Goal: Use online tool/utility: Use online tool/utility

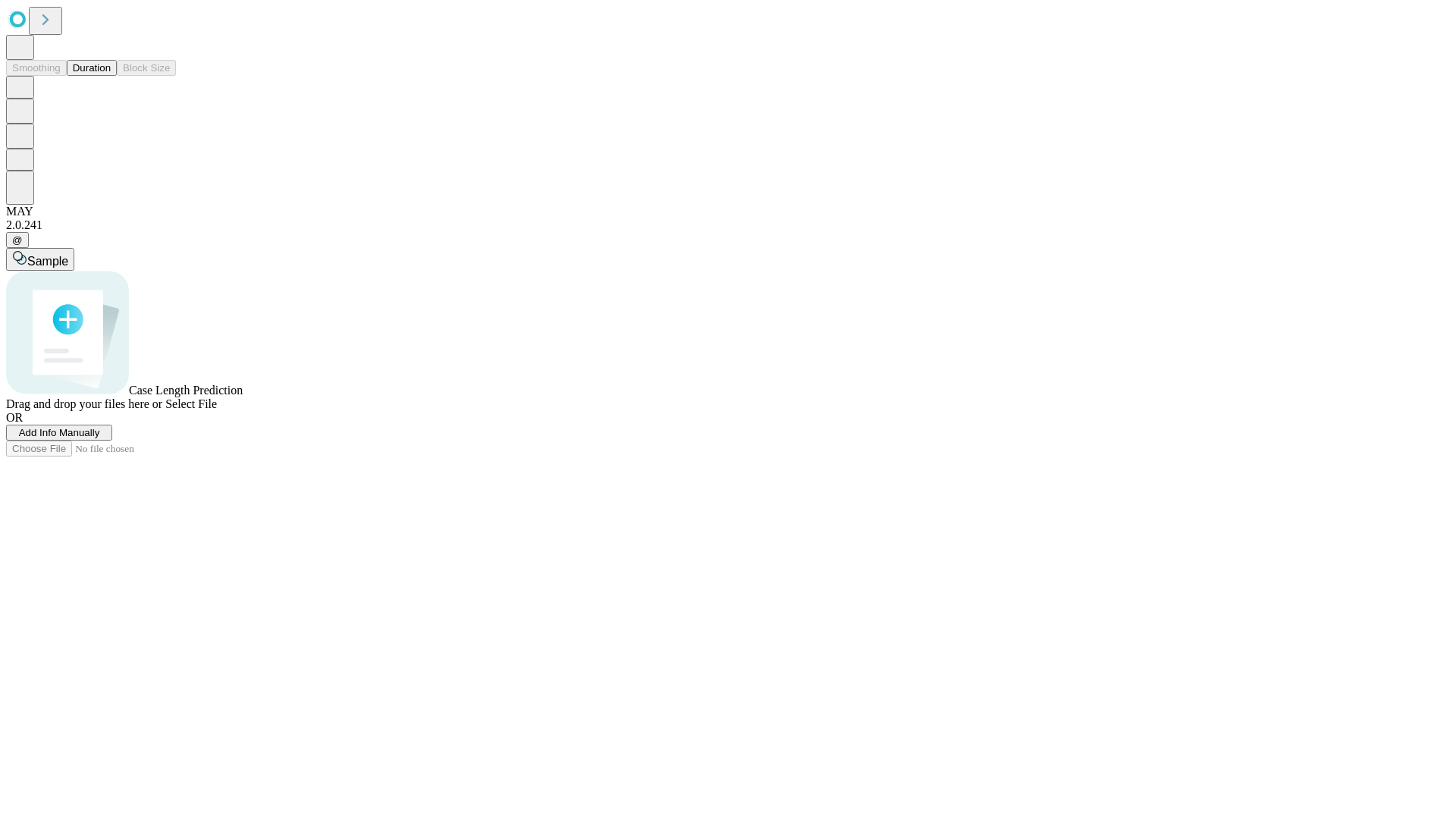
click at [217, 410] on span "Select File" at bounding box center [191, 404] width 52 height 13
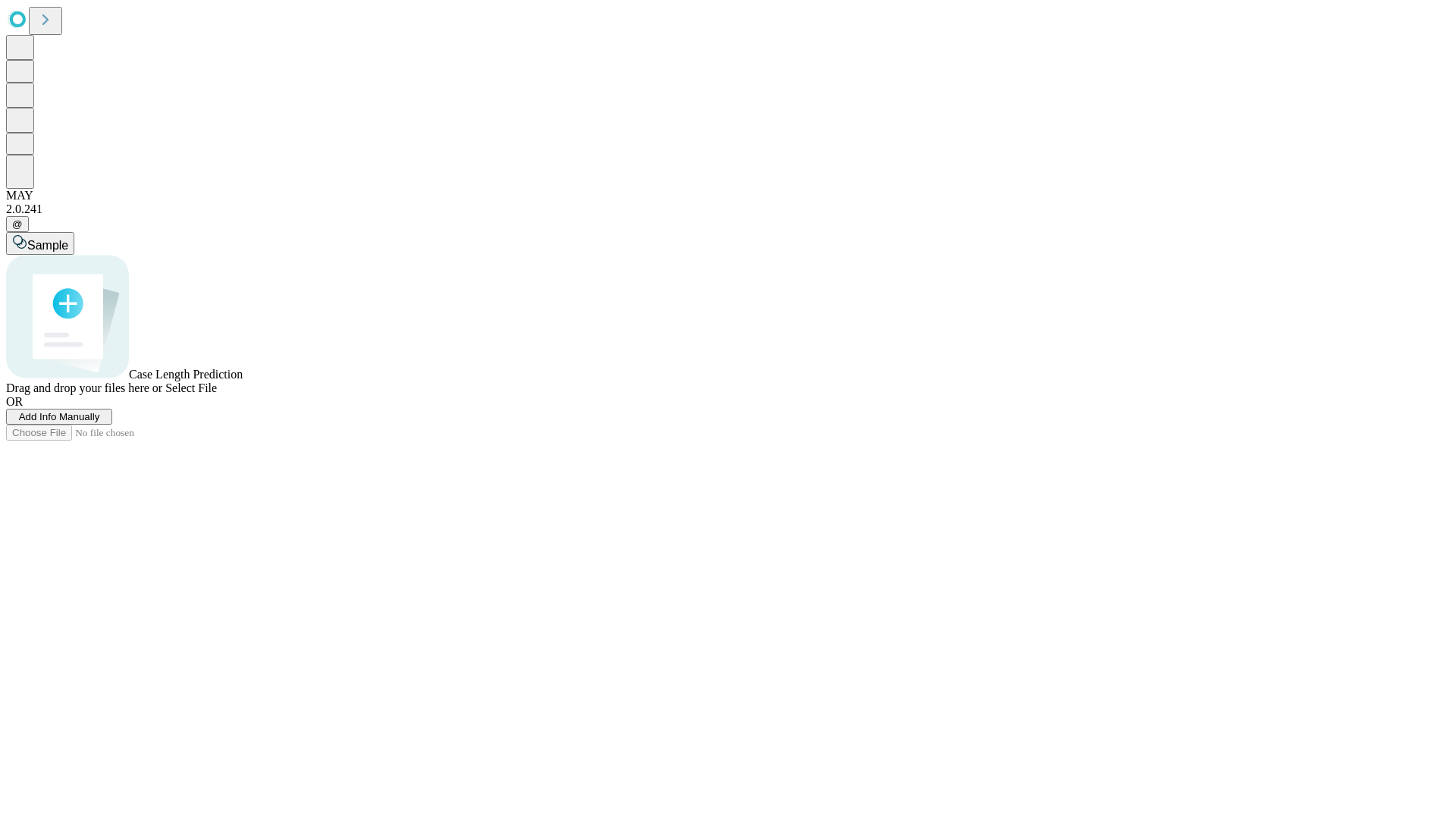
click at [217, 394] on span "Select File" at bounding box center [191, 388] width 52 height 13
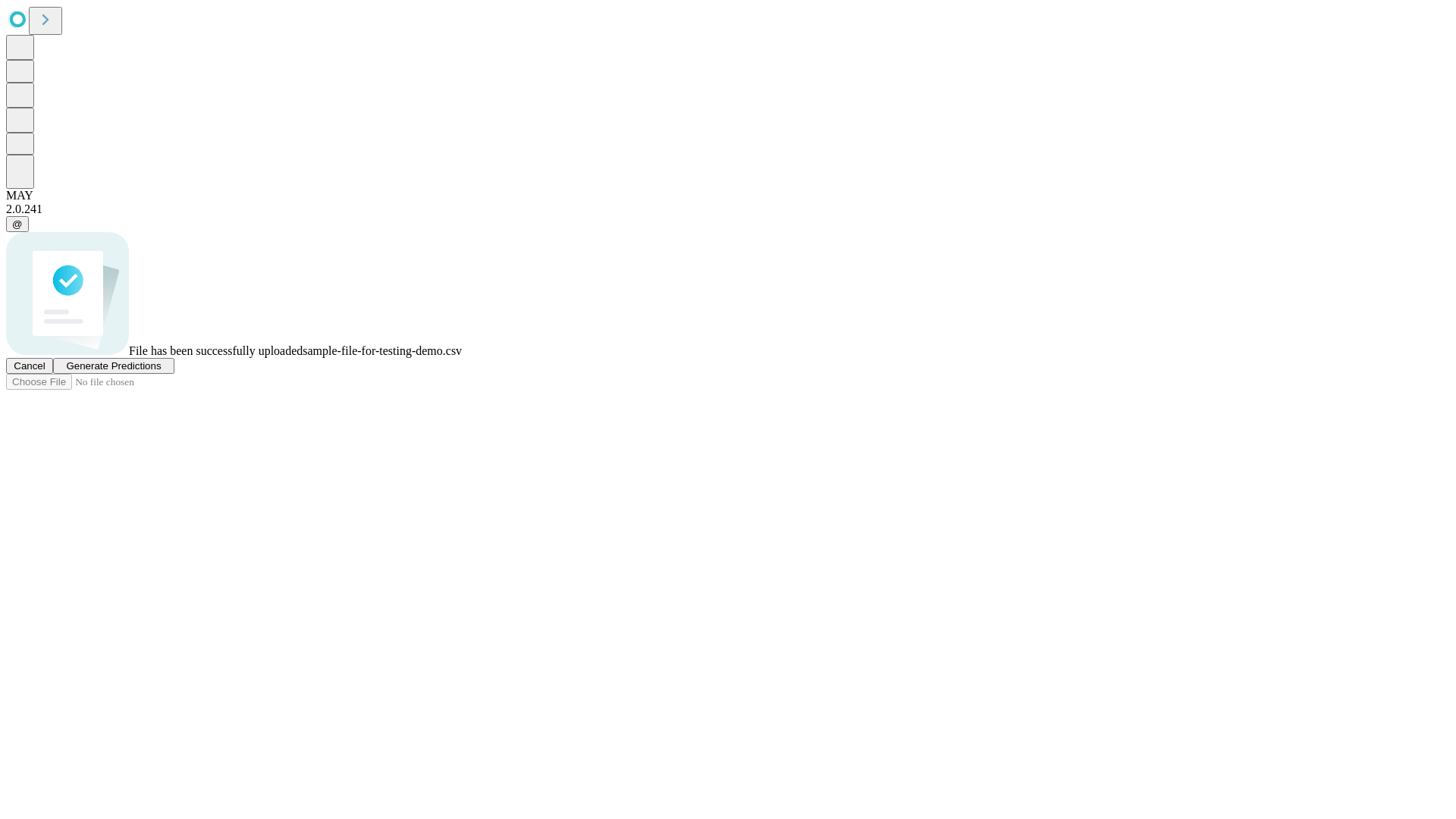
click at [161, 372] on span "Generate Predictions" at bounding box center [113, 365] width 95 height 12
